Goal: Task Accomplishment & Management: Manage account settings

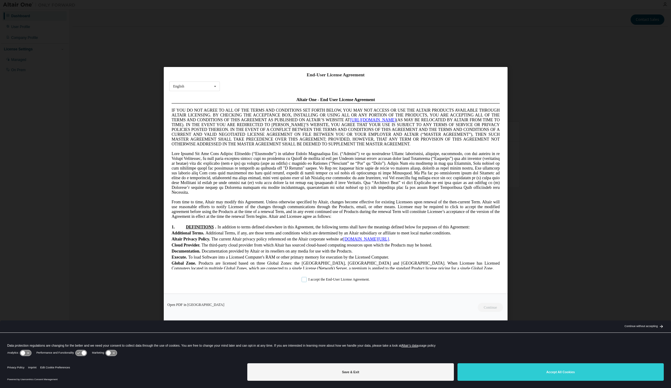
click at [302, 281] on label "I accept the End-User License Agreement." at bounding box center [336, 279] width 68 height 5
click at [491, 306] on button "Continue" at bounding box center [490, 307] width 26 height 9
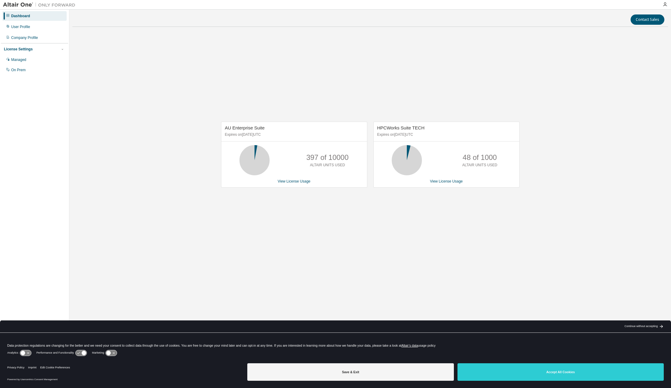
drag, startPoint x: 267, startPoint y: 137, endPoint x: 248, endPoint y: 137, distance: 18.7
click at [248, 137] on p "Expires on [DATE] UTC" at bounding box center [293, 134] width 137 height 5
drag, startPoint x: 307, startPoint y: 159, endPoint x: 346, endPoint y: 159, distance: 38.6
click at [346, 159] on p "397 of 10000" at bounding box center [328, 157] width 42 height 10
click at [293, 180] on link "View License Usage" at bounding box center [294, 181] width 33 height 4
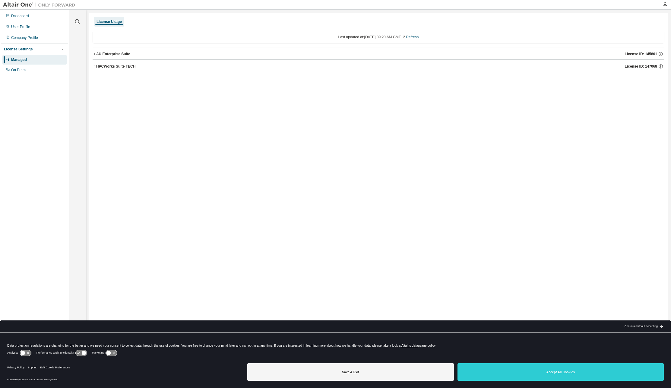
click at [94, 54] on icon "button" at bounding box center [95, 54] width 4 height 4
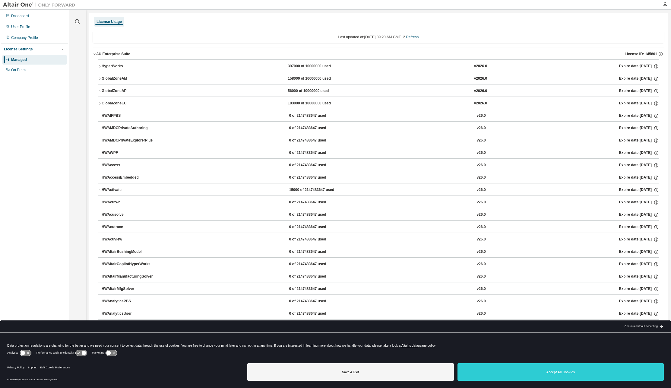
click at [577, 19] on div "License Usage" at bounding box center [379, 21] width 572 height 11
click at [23, 29] on div "User Profile" at bounding box center [20, 26] width 19 height 5
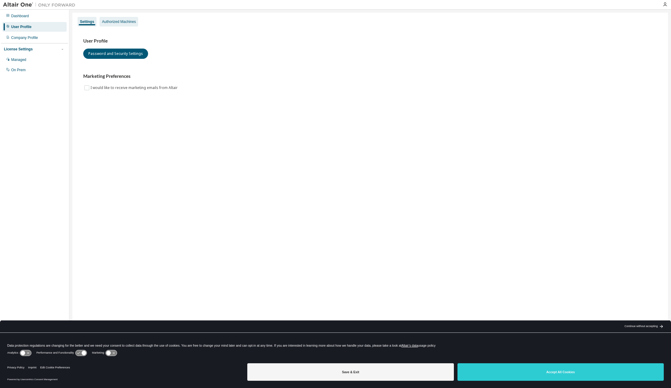
click at [123, 21] on div "Authorized Machines" at bounding box center [119, 21] width 34 height 5
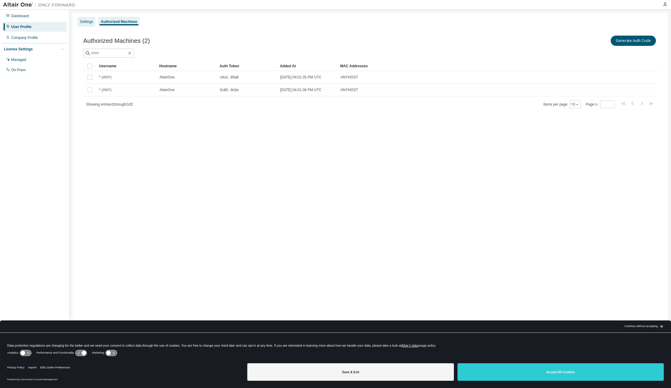
click at [84, 23] on div "Settings" at bounding box center [86, 21] width 13 height 5
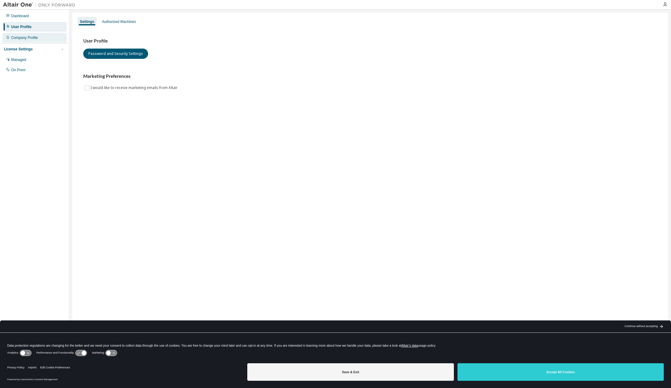
click at [36, 38] on div "Company Profile" at bounding box center [24, 37] width 27 height 5
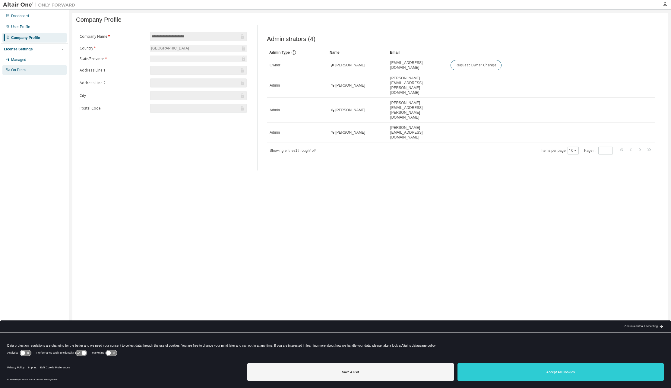
click at [25, 72] on div "On Prem" at bounding box center [18, 70] width 14 height 5
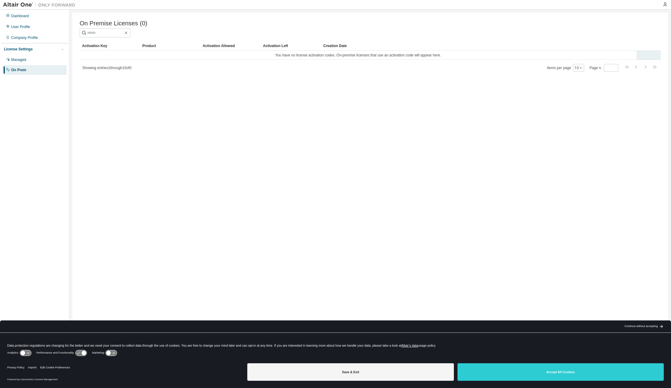
click at [233, 58] on td "You have no license activation codes. On-premise licenses that use an activatio…" at bounding box center [358, 55] width 557 height 9
click at [279, 57] on td "You have no license activation codes. On-premise licenses that use an activatio…" at bounding box center [358, 55] width 557 height 9
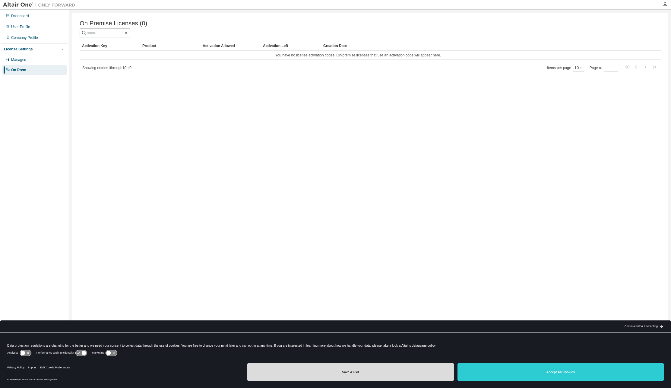
click at [424, 375] on button "Save & Exit" at bounding box center [350, 371] width 206 height 17
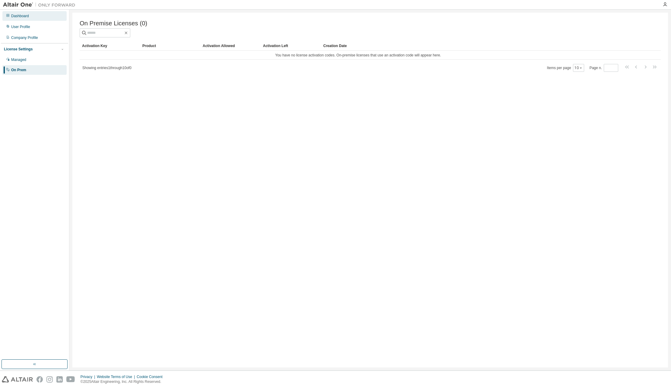
click at [16, 17] on div "Dashboard" at bounding box center [20, 16] width 18 height 5
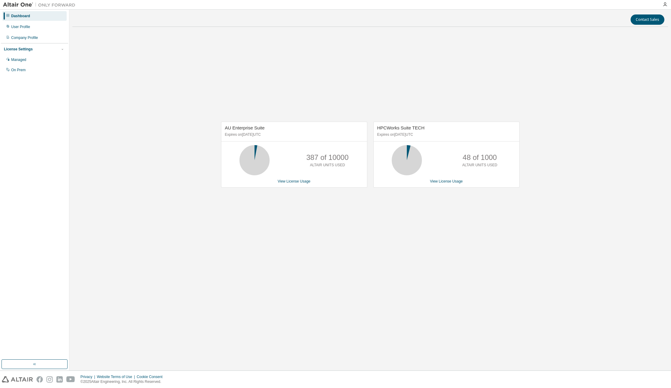
click at [23, 6] on img at bounding box center [40, 5] width 75 height 6
click at [24, 380] on img at bounding box center [17, 379] width 31 height 6
click at [23, 73] on div "On Prem" at bounding box center [34, 70] width 64 height 10
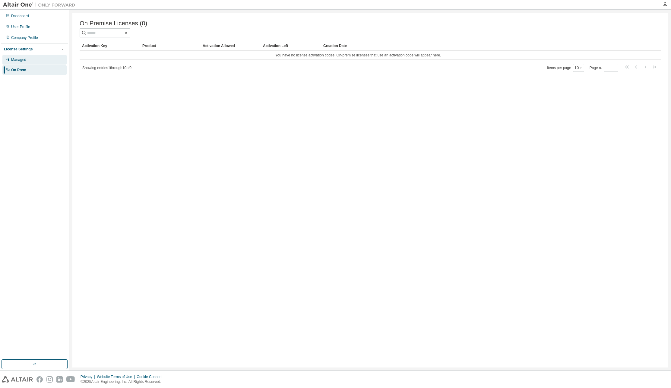
click at [25, 61] on div "Managed" at bounding box center [18, 59] width 15 height 5
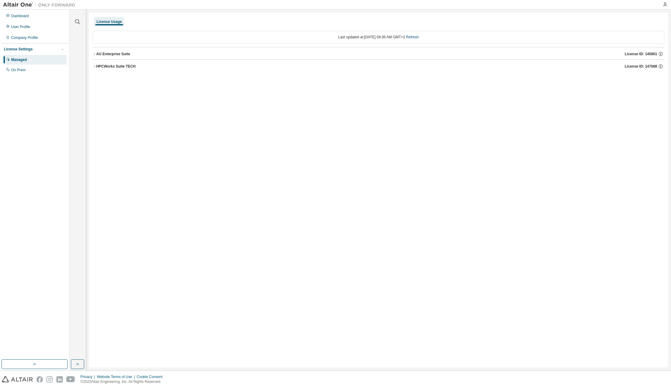
click at [95, 54] on icon "button" at bounding box center [95, 54] width 4 height 4
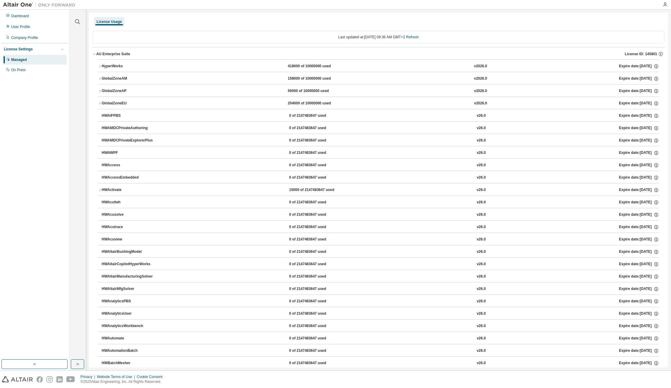
click at [100, 102] on icon "button" at bounding box center [100, 104] width 4 height 4
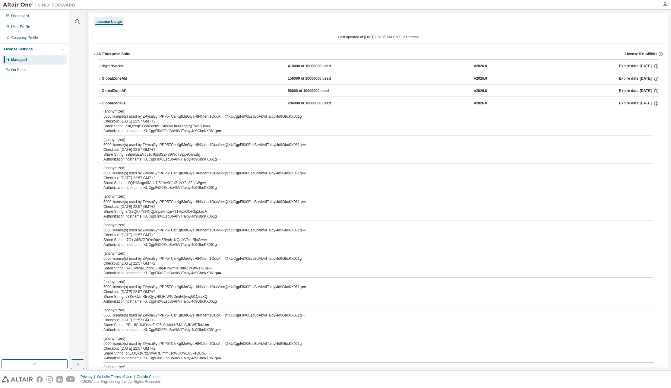
click at [100, 103] on icon "button" at bounding box center [100, 104] width 4 height 4
